Goal: Task Accomplishment & Management: Manage account settings

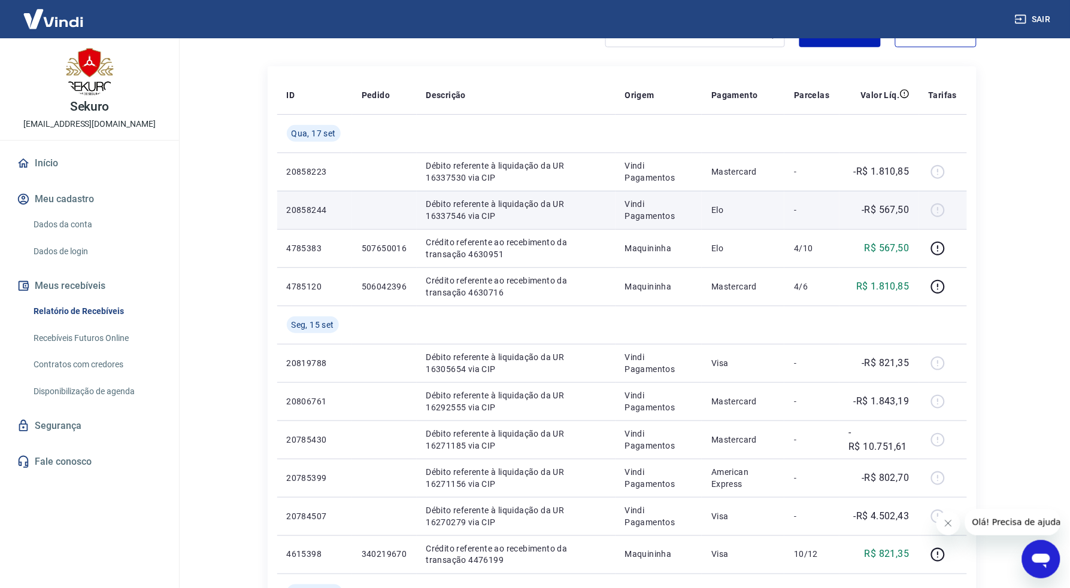
scroll to position [133, 0]
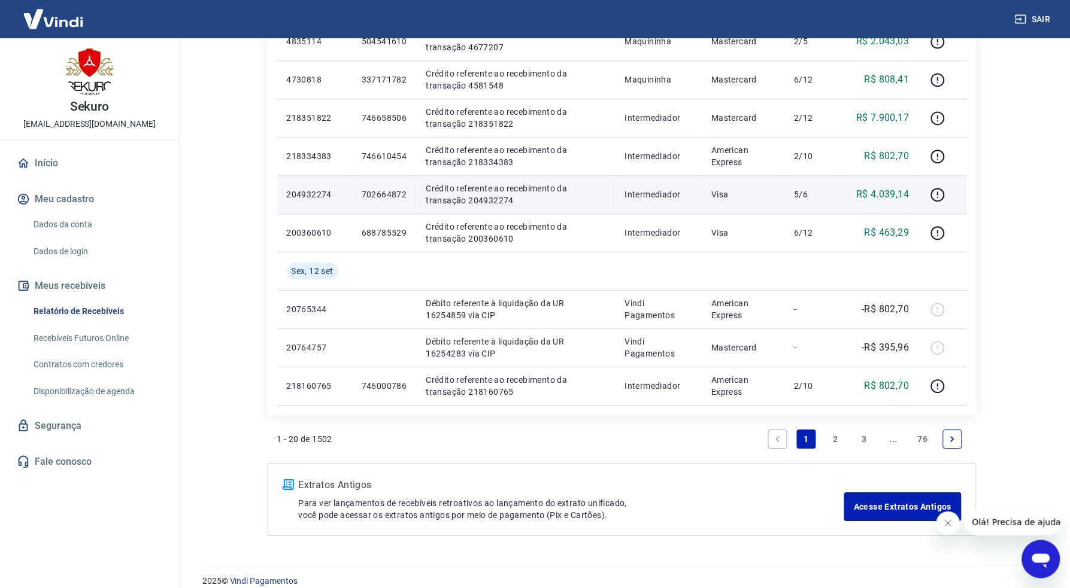
scroll to position [798, 0]
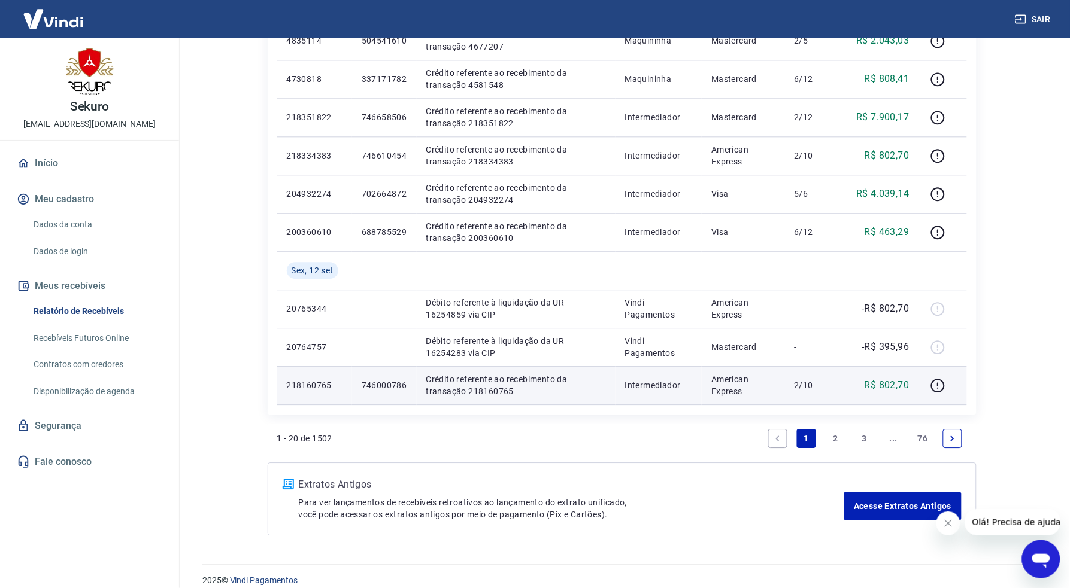
click at [386, 381] on p "746000786" at bounding box center [384, 386] width 45 height 12
copy p "746000786"
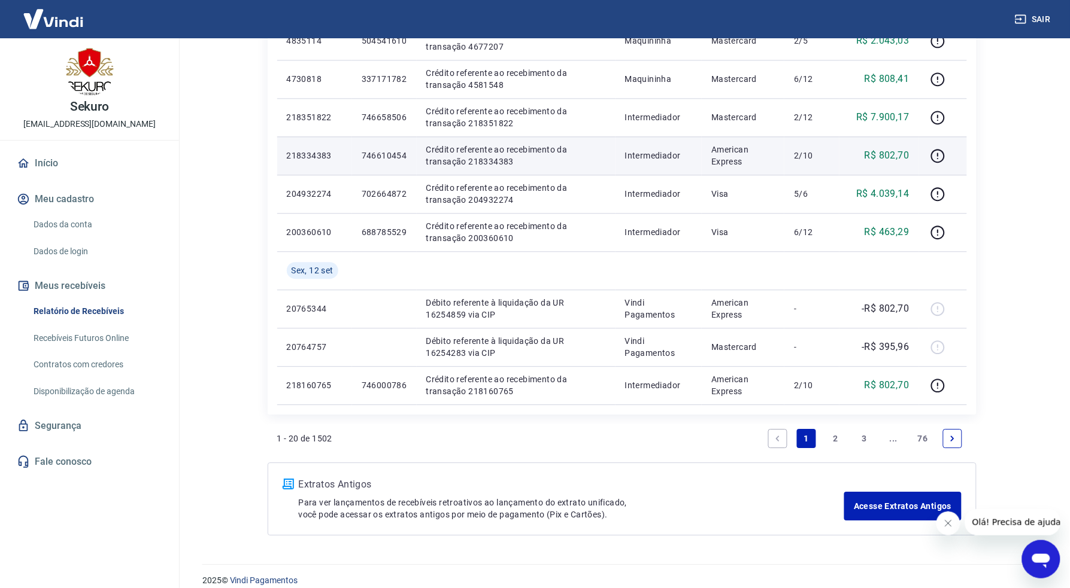
click at [384, 157] on p "746610454" at bounding box center [384, 156] width 45 height 12
click at [382, 153] on p "746610454" at bounding box center [384, 156] width 45 height 12
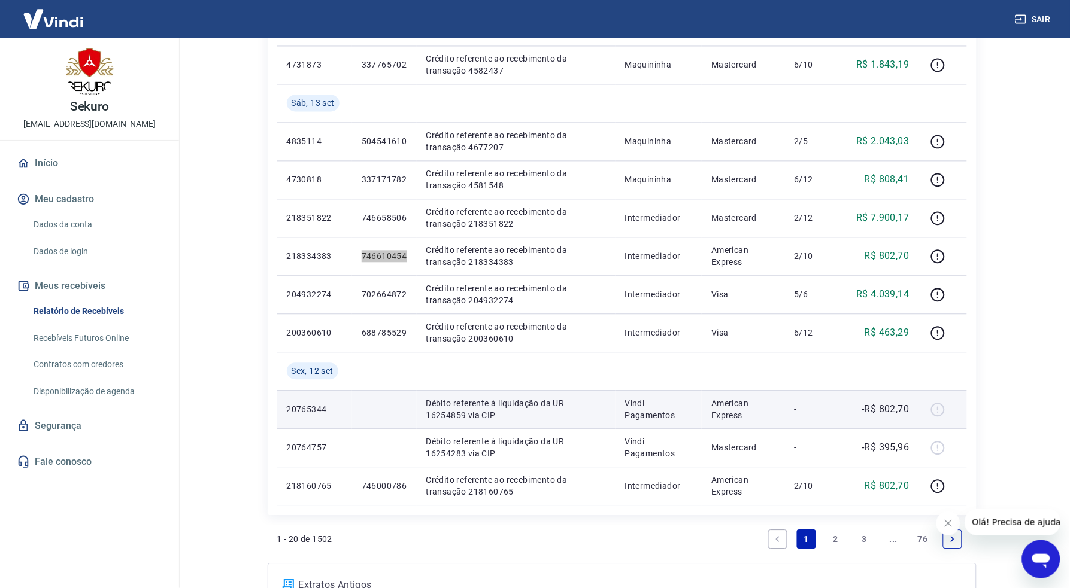
scroll to position [665, 0]
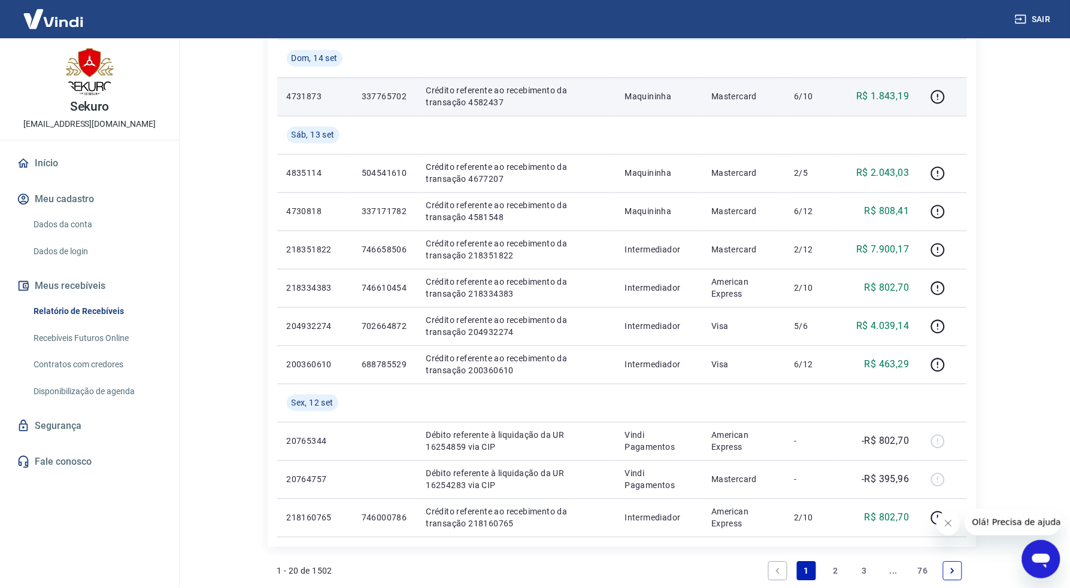
click at [384, 101] on p "337765702" at bounding box center [384, 97] width 45 height 12
copy p "337765702"
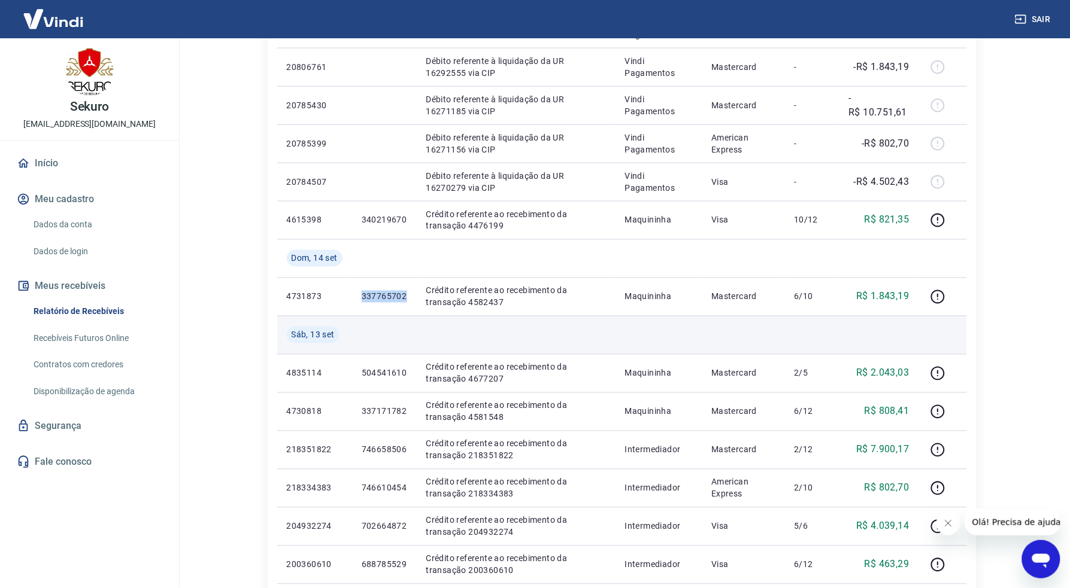
scroll to position [532, 0]
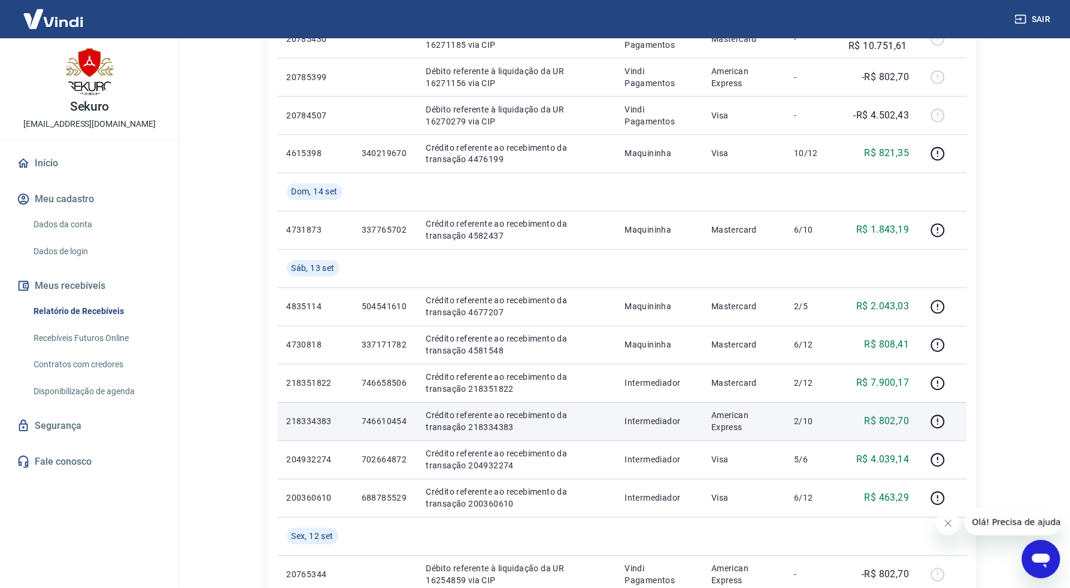
click at [372, 420] on p "746610454" at bounding box center [384, 422] width 45 height 12
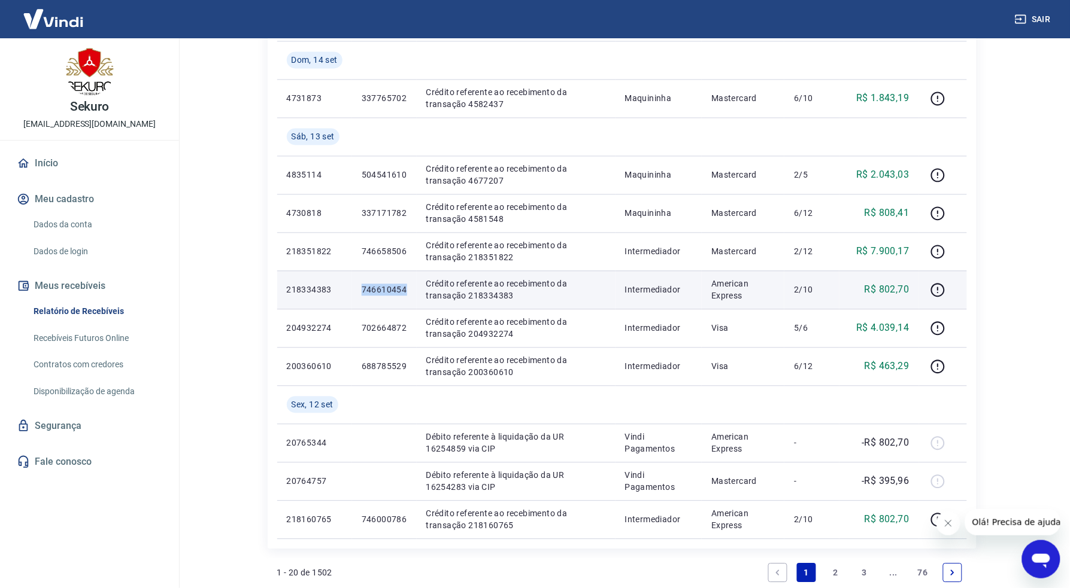
scroll to position [665, 0]
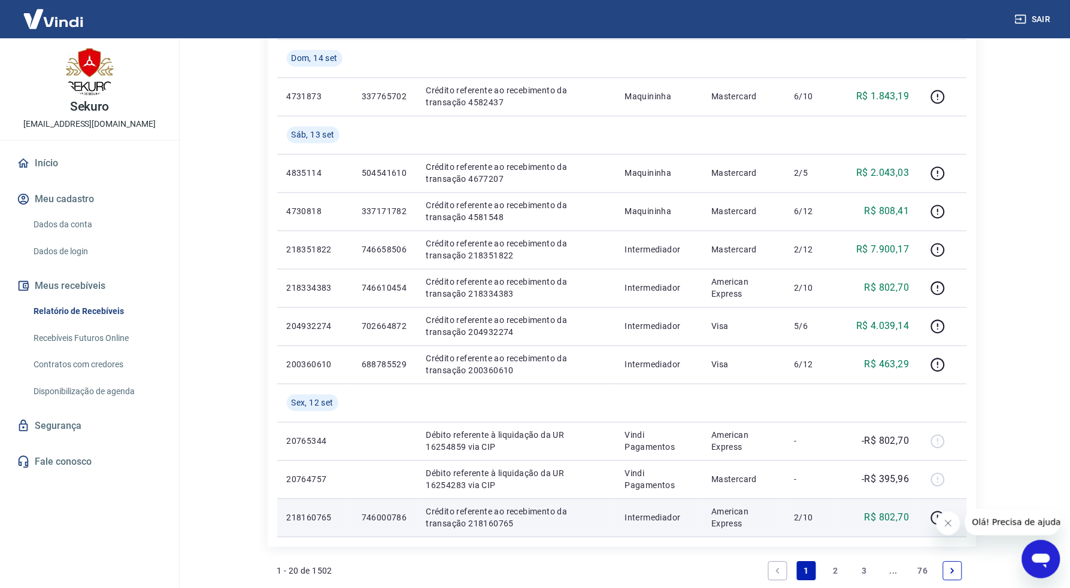
click at [365, 517] on p "746000786" at bounding box center [384, 518] width 45 height 12
copy p "746000786"
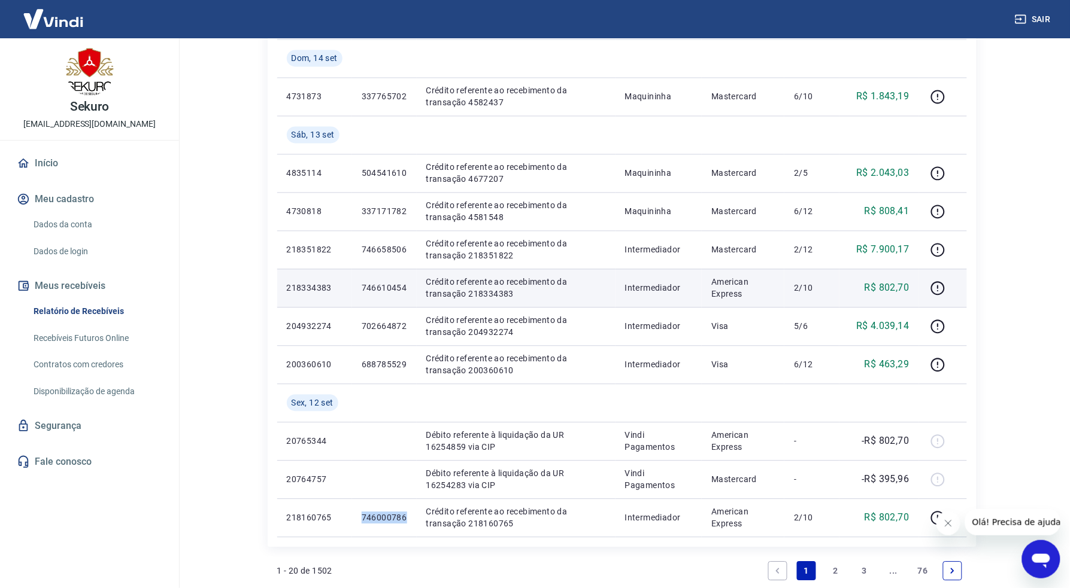
click at [373, 290] on p "746610454" at bounding box center [384, 289] width 45 height 12
copy p "746610454"
click at [378, 287] on p "746610454" at bounding box center [384, 289] width 45 height 12
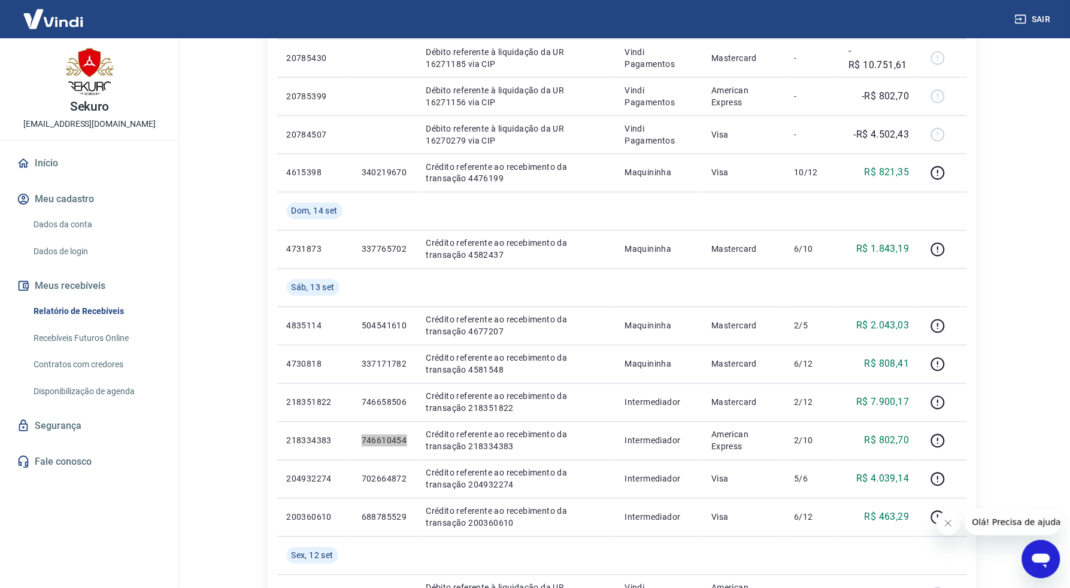
scroll to position [545, 0]
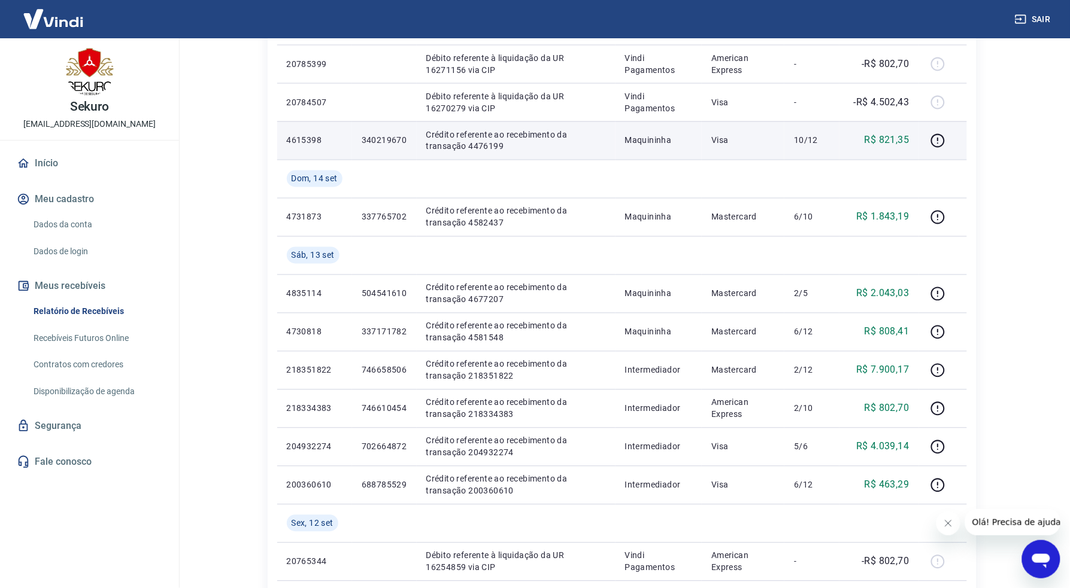
click at [377, 141] on p "340219670" at bounding box center [384, 141] width 45 height 12
copy p "340219670"
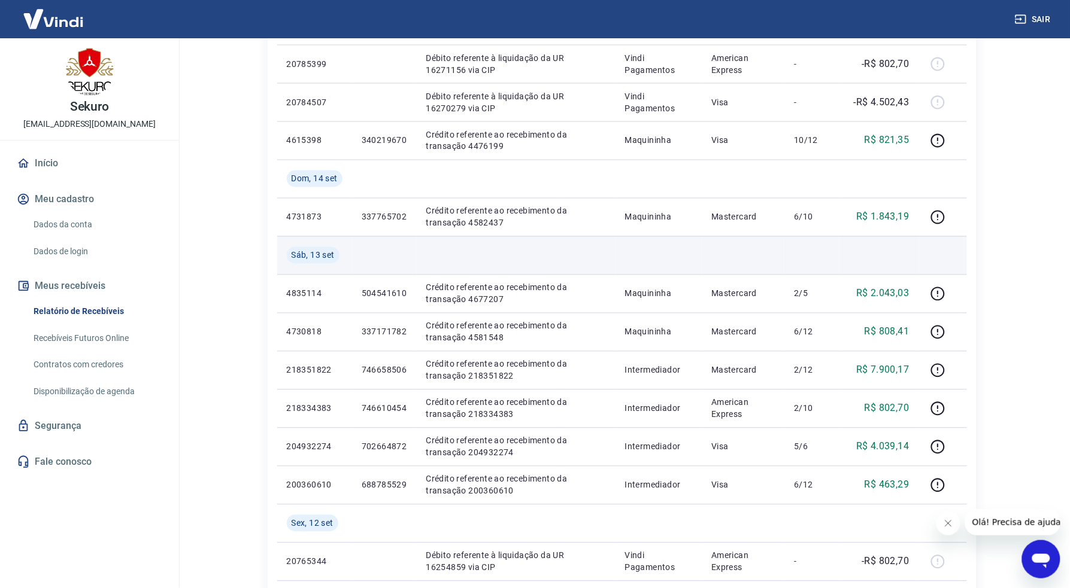
drag, startPoint x: 596, startPoint y: 265, endPoint x: 556, endPoint y: 254, distance: 42.1
click at [556, 254] on td at bounding box center [516, 255] width 199 height 38
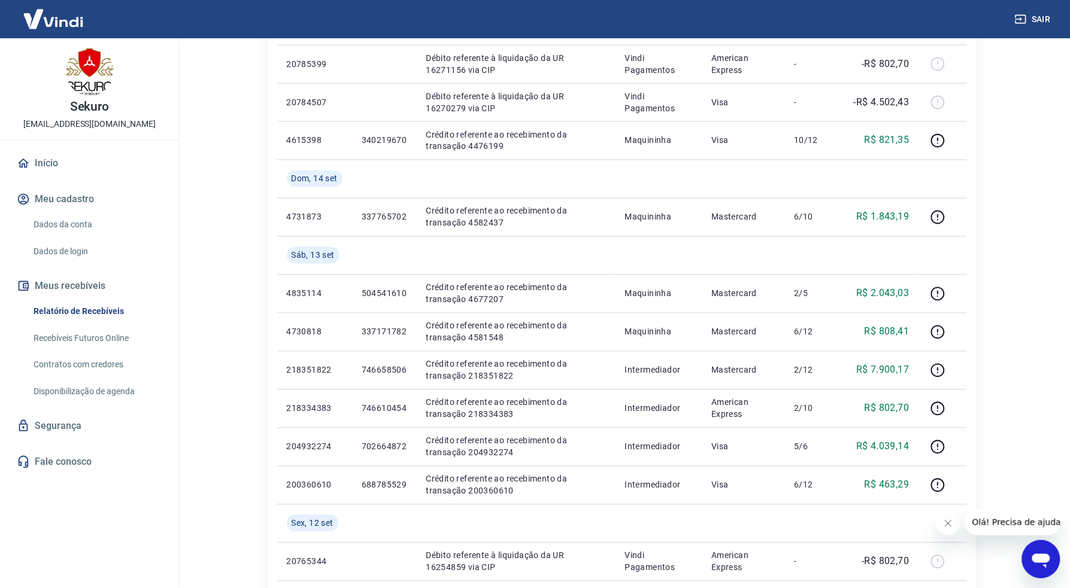
scroll to position [611, 0]
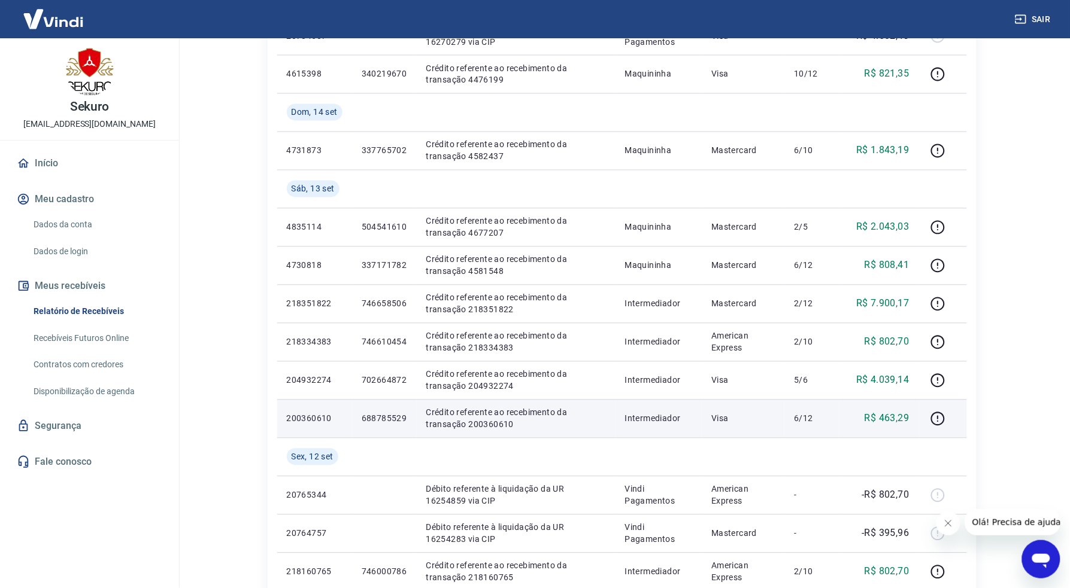
click at [397, 418] on p "688785529" at bounding box center [384, 419] width 45 height 12
copy p "688785529"
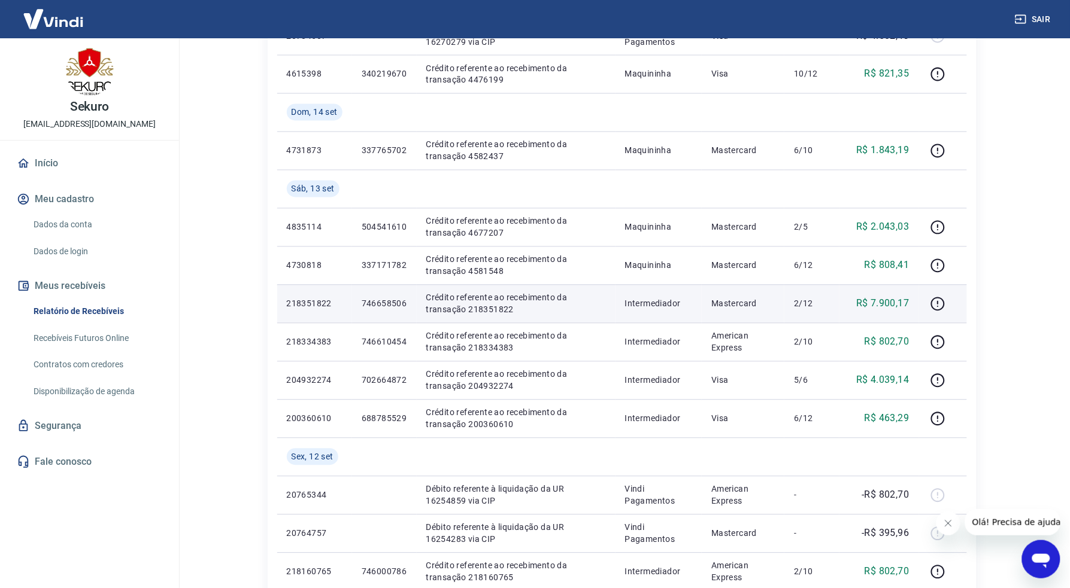
click at [393, 306] on p "746658506" at bounding box center [384, 304] width 45 height 12
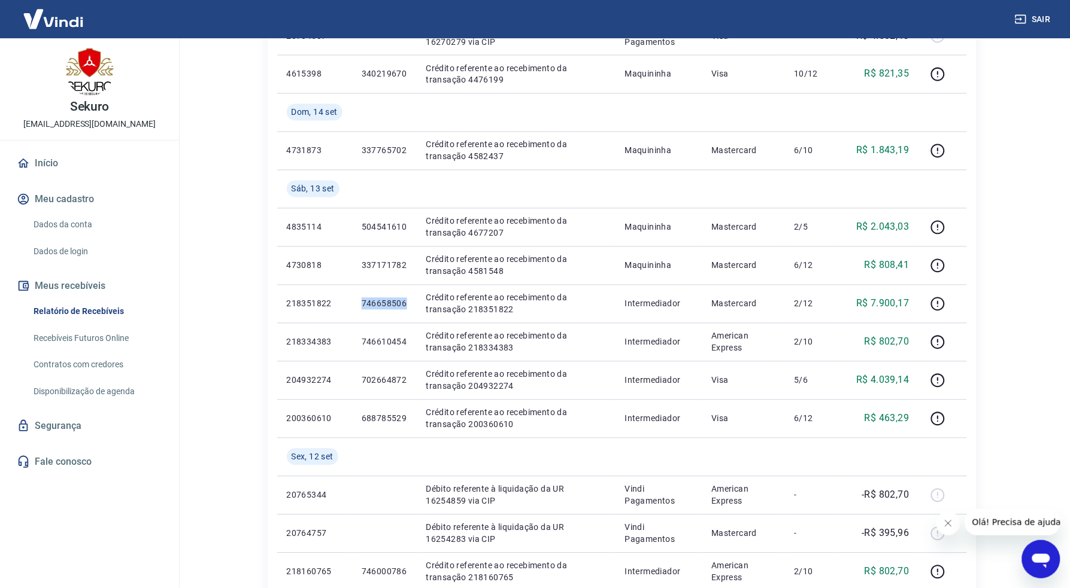
copy p "746658506"
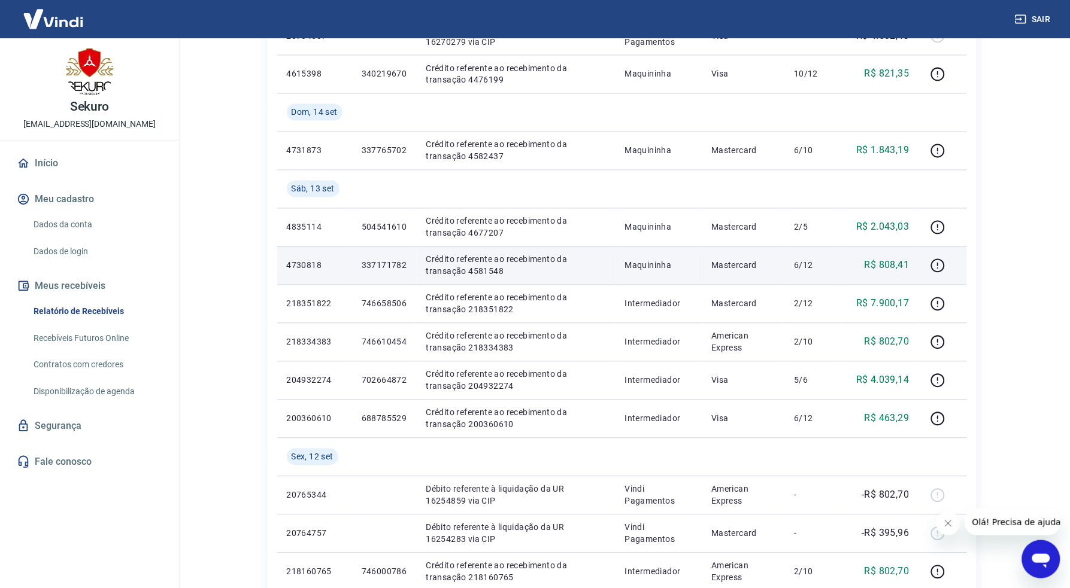
click at [381, 264] on p "337171782" at bounding box center [384, 266] width 45 height 12
copy p "337171782"
